Goal: Task Accomplishment & Management: Complete application form

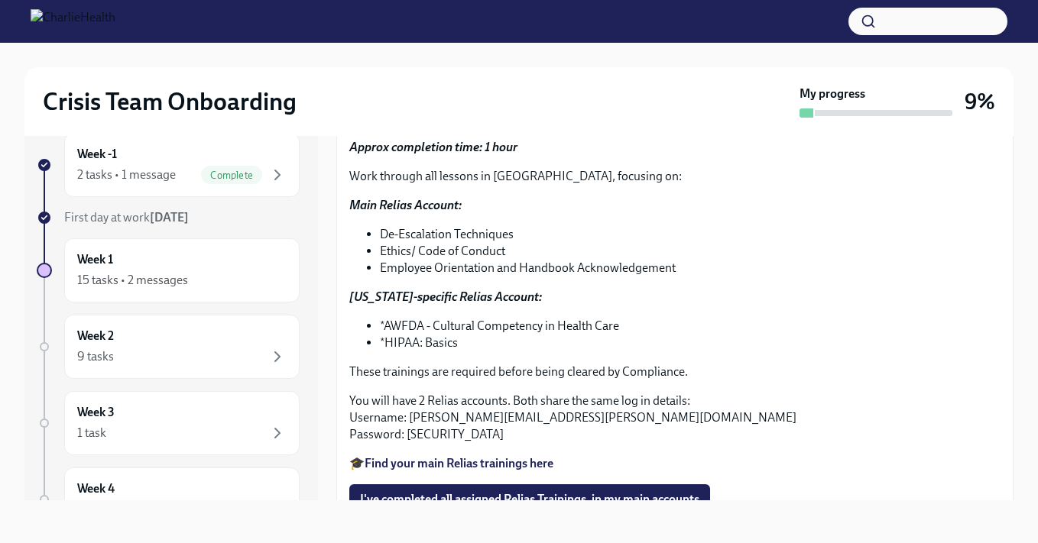
scroll to position [67, 0]
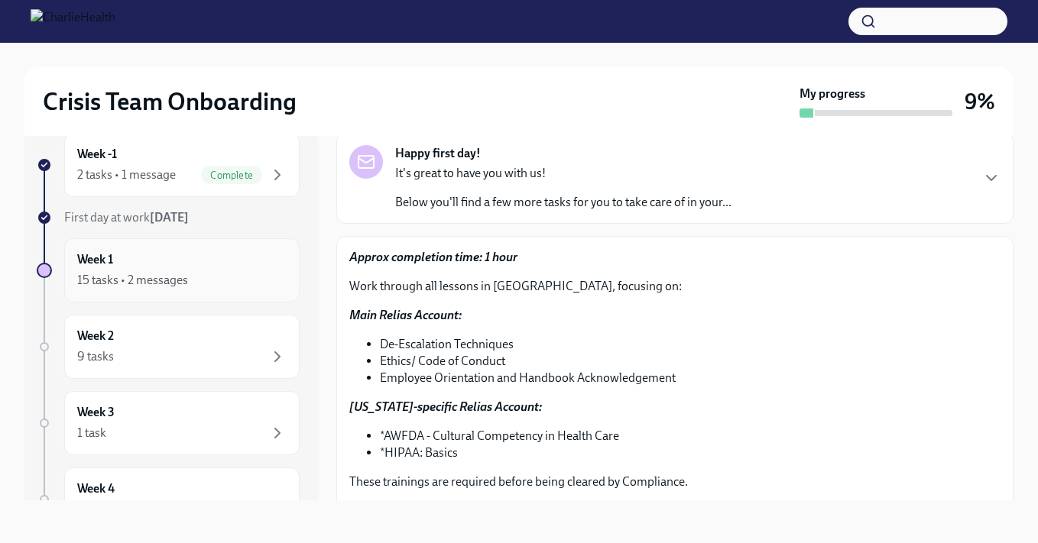
click at [224, 264] on div "Week 1 15 tasks • 2 messages" at bounding box center [181, 270] width 209 height 38
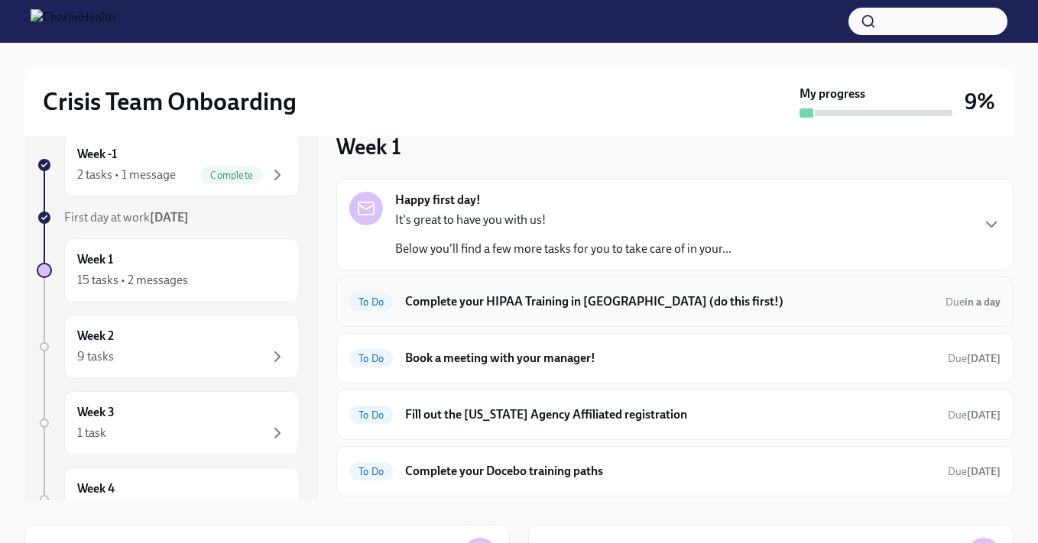
click at [511, 301] on h6 "Complete your HIPAA Training in [GEOGRAPHIC_DATA] (do this first!)" at bounding box center [669, 302] width 528 height 17
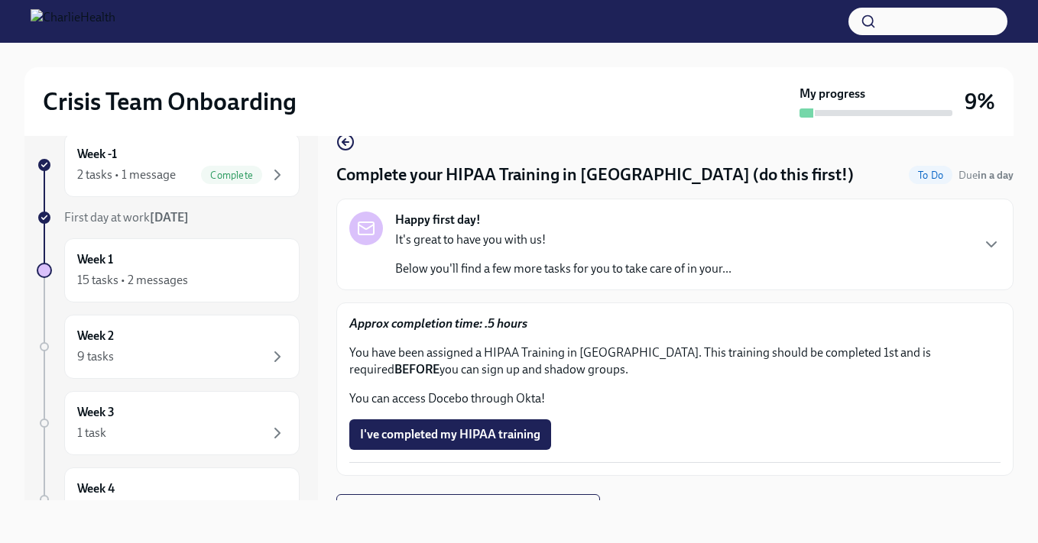
scroll to position [24, 0]
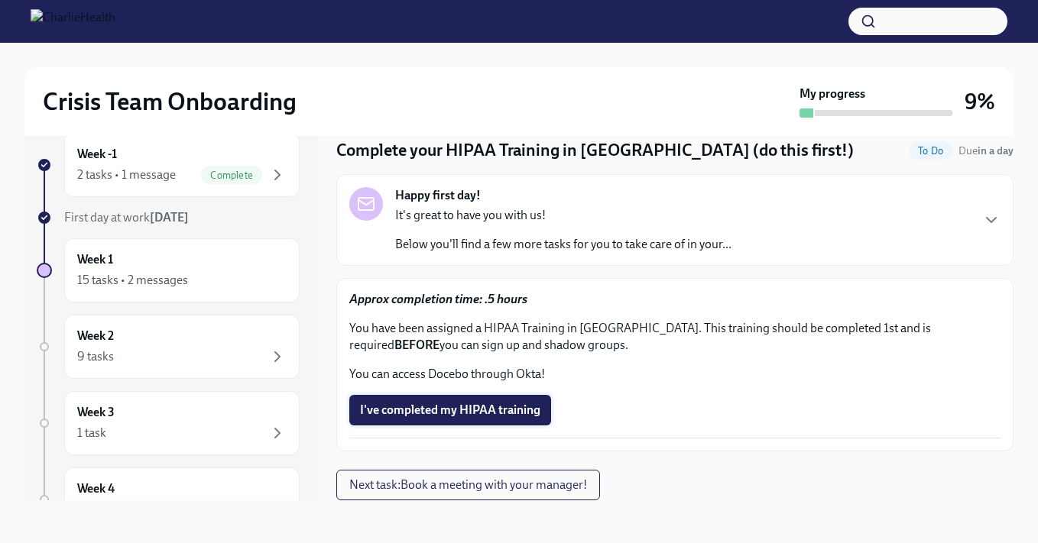
click at [518, 411] on span "I've completed my HIPAA training" at bounding box center [450, 410] width 180 height 15
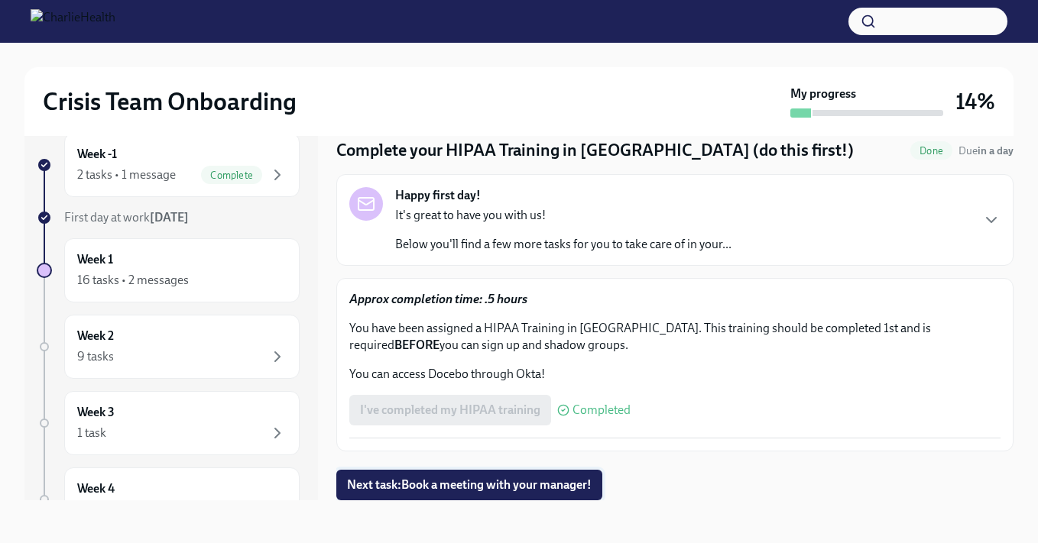
click at [518, 491] on span "Next task : Book a meeting with your manager!" at bounding box center [469, 485] width 245 height 15
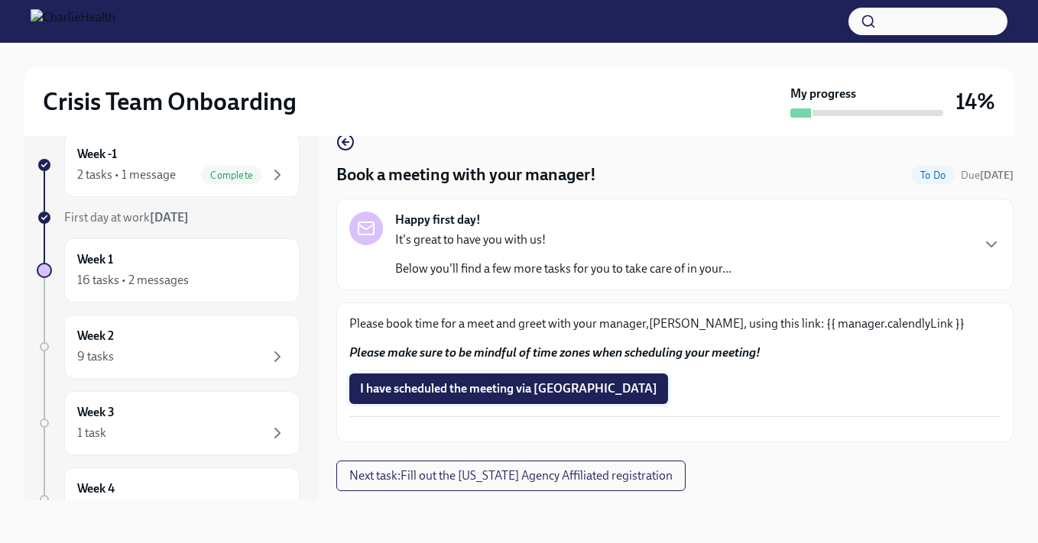
click at [540, 389] on span "I have scheduled the meeting via [GEOGRAPHIC_DATA]" at bounding box center [508, 388] width 297 height 15
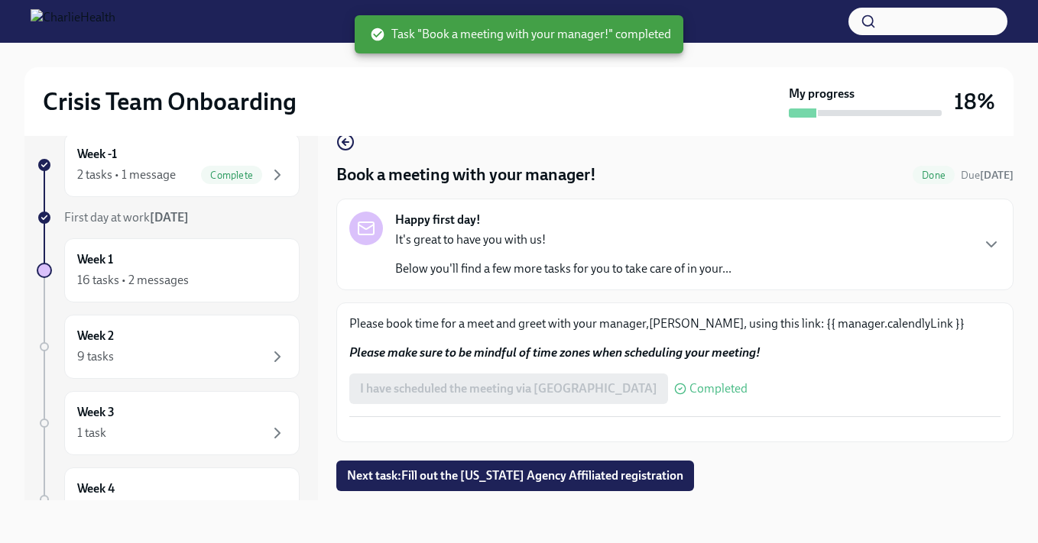
scroll to position [44, 0]
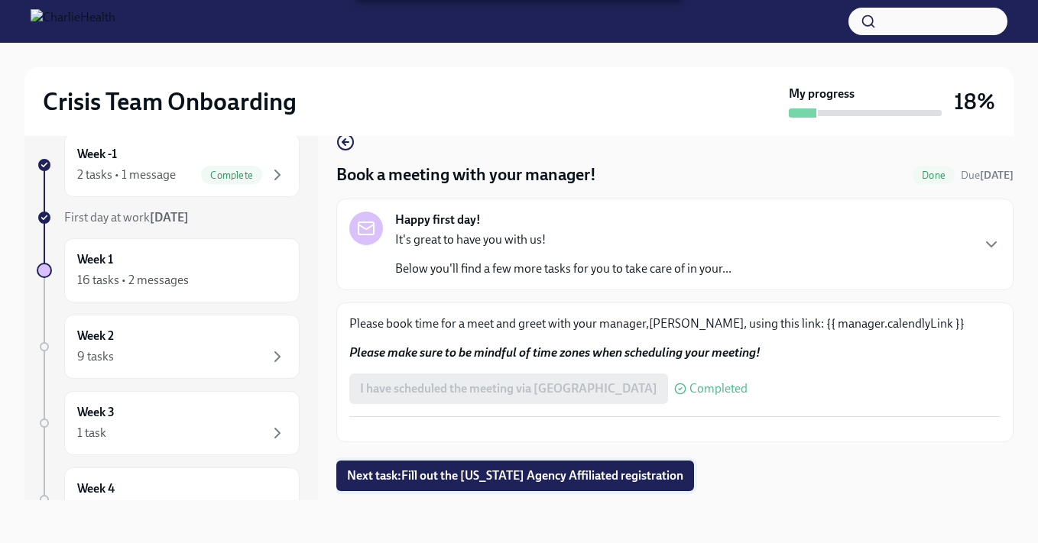
click at [553, 484] on span "Next task : Fill out the [US_STATE] Agency Affiliated registration" at bounding box center [515, 476] width 336 height 15
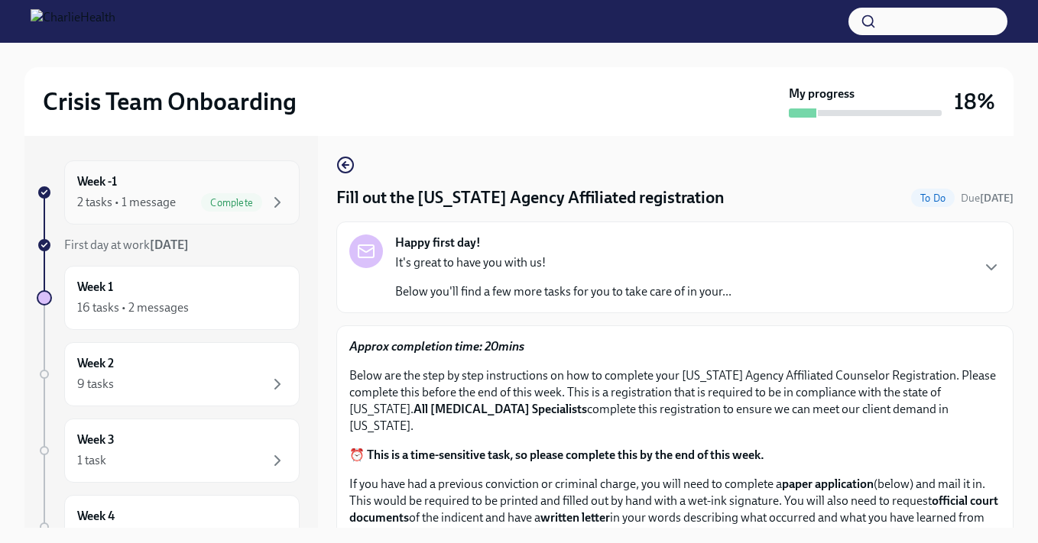
click at [136, 199] on div "2 tasks • 1 message" at bounding box center [126, 202] width 99 height 17
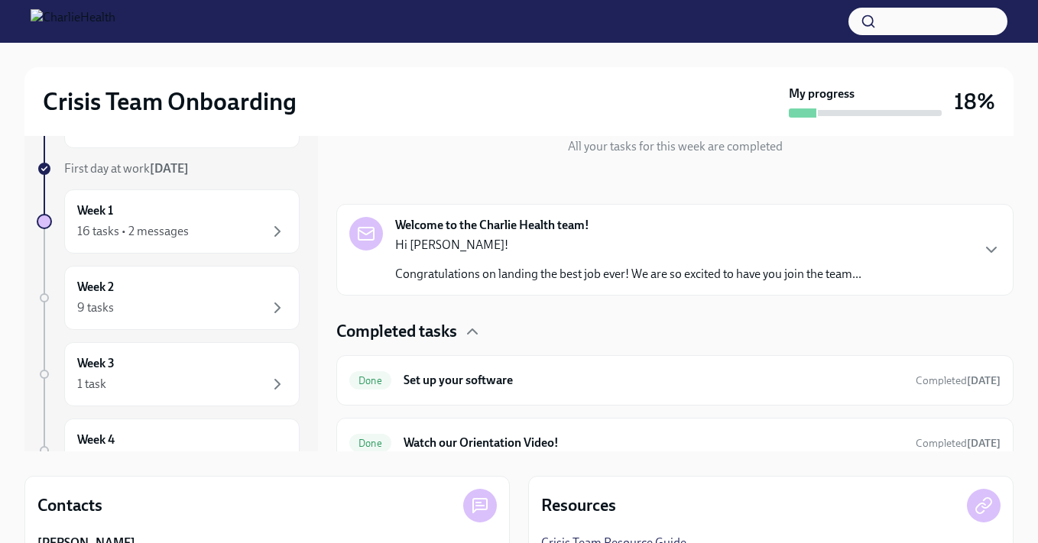
scroll to position [109, 0]
click at [475, 330] on icon "button" at bounding box center [472, 331] width 9 height 5
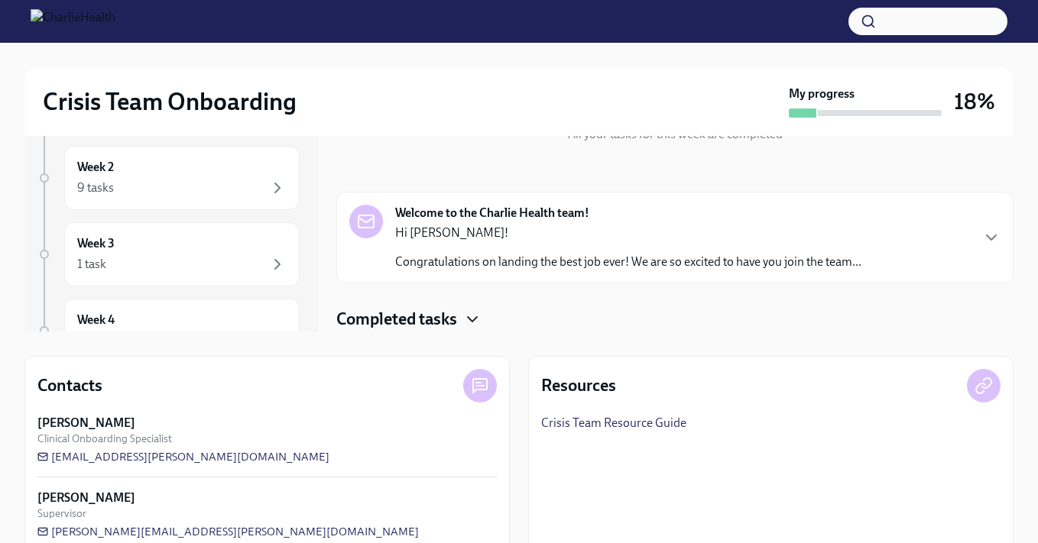
scroll to position [224, 0]
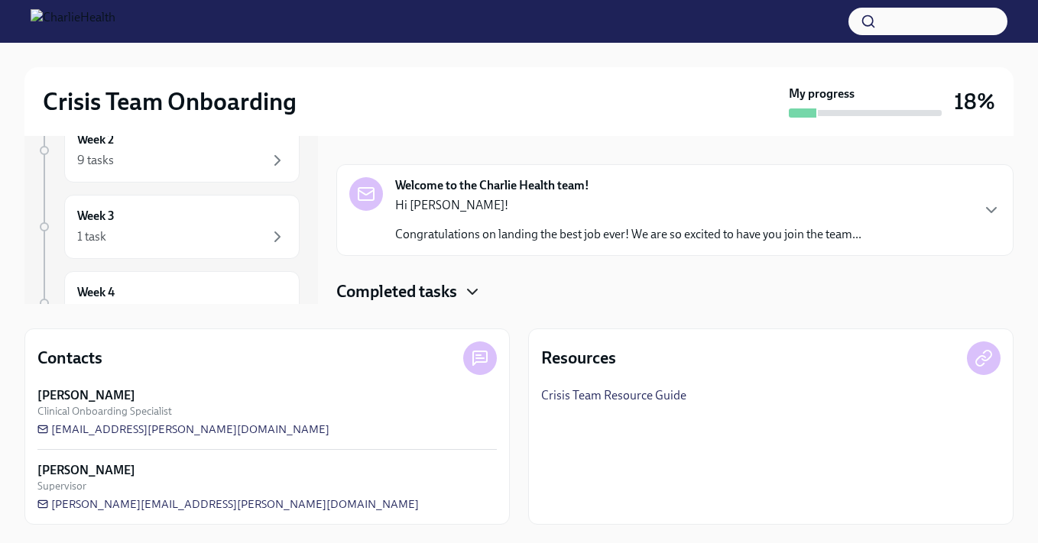
click at [477, 292] on icon "button" at bounding box center [472, 292] width 9 height 5
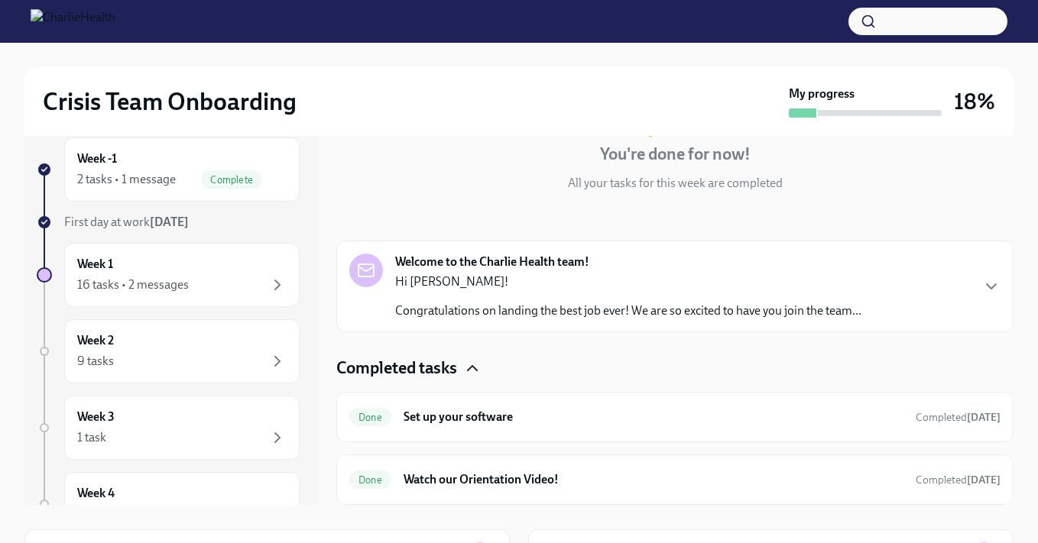
scroll to position [22, 0]
click at [185, 279] on div "16 tasks • 2 messages" at bounding box center [133, 285] width 112 height 17
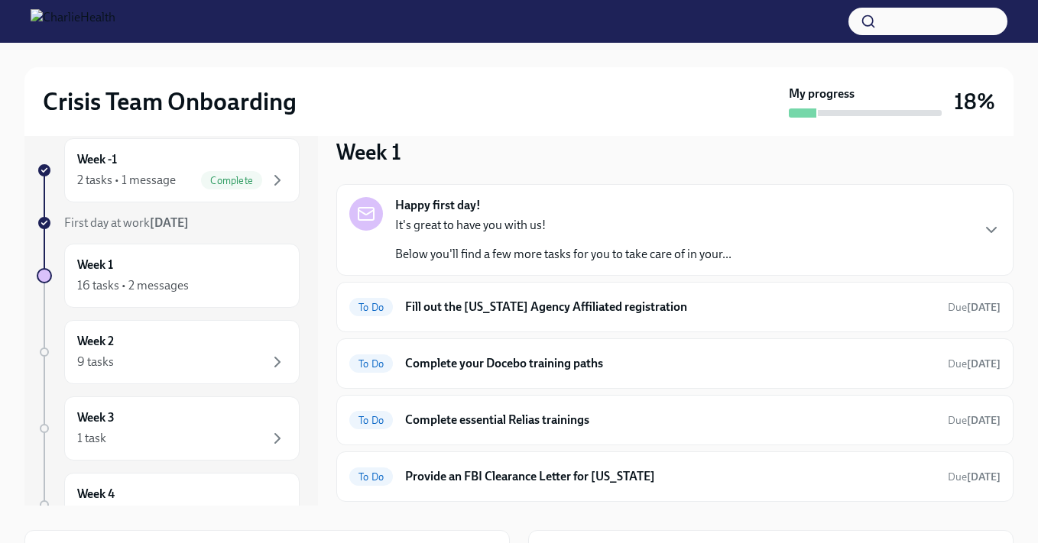
click at [794, 238] on div "Happy first day! It's great to have you with us! Below you'll find a few more t…" at bounding box center [674, 230] width 651 height 66
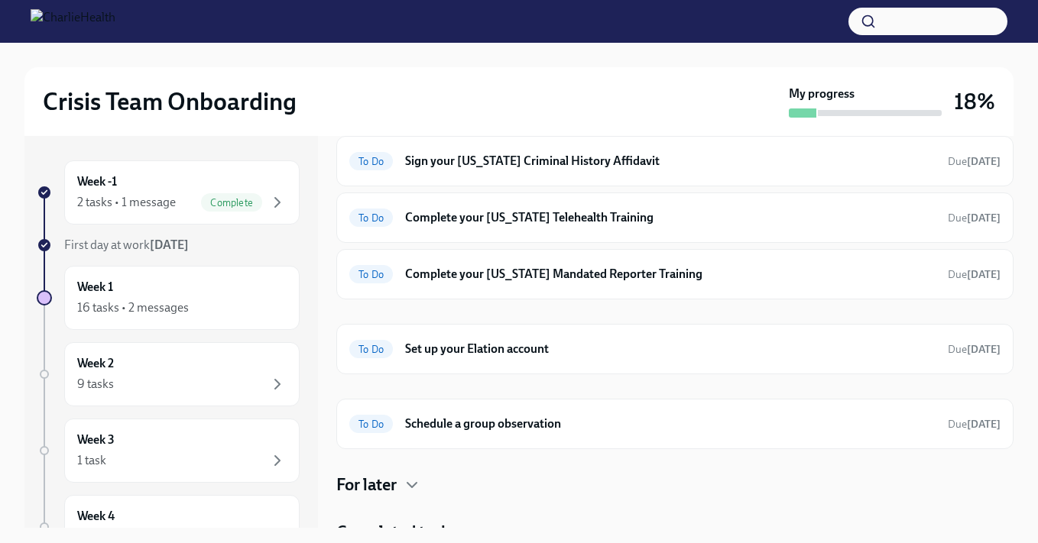
scroll to position [524, 0]
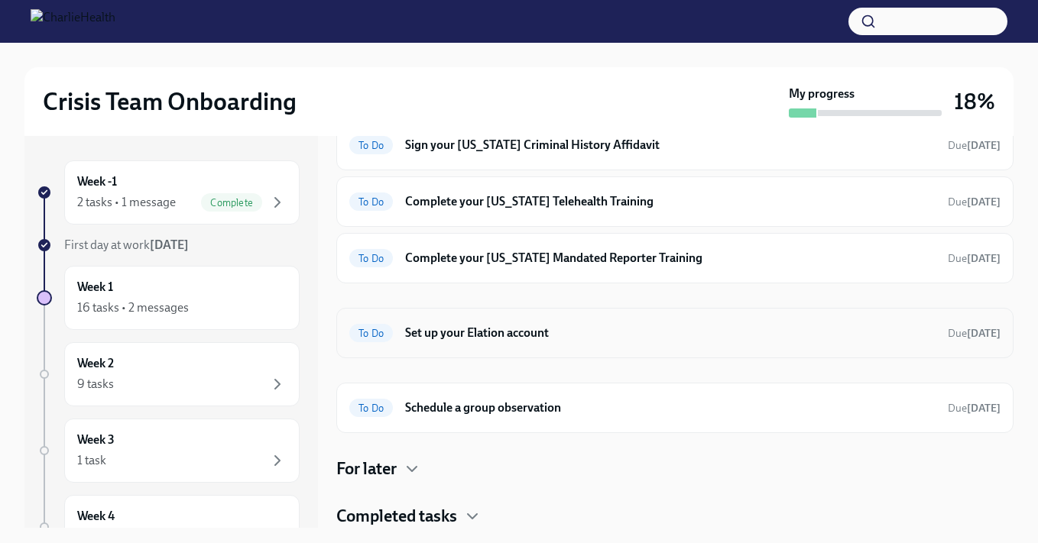
click at [599, 333] on h6 "Set up your Elation account" at bounding box center [670, 333] width 531 height 17
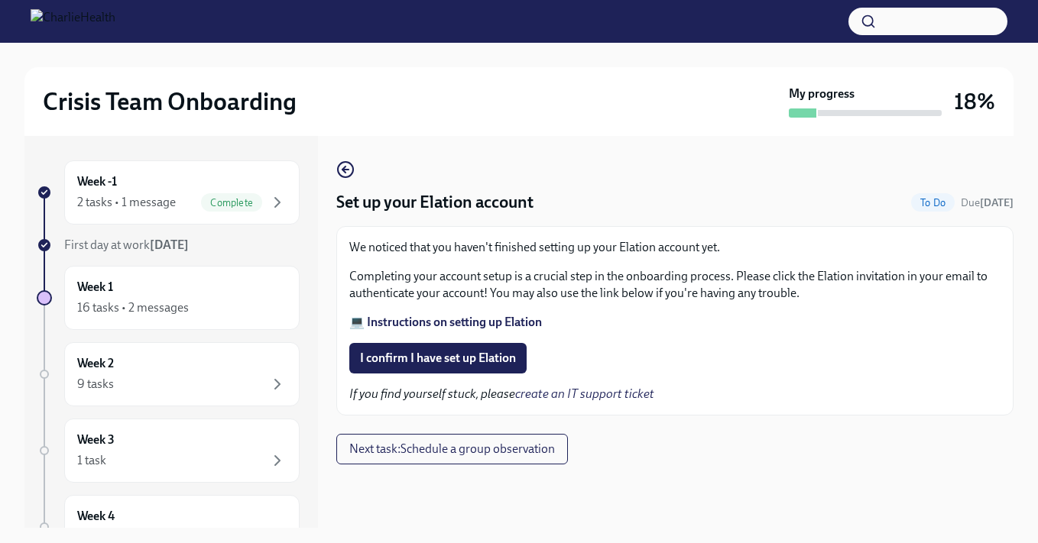
click at [459, 323] on strong "💻 Instructions on setting up Elation" at bounding box center [445, 322] width 193 height 15
click at [344, 174] on icon "button" at bounding box center [345, 170] width 18 height 18
